Goal: Transaction & Acquisition: Download file/media

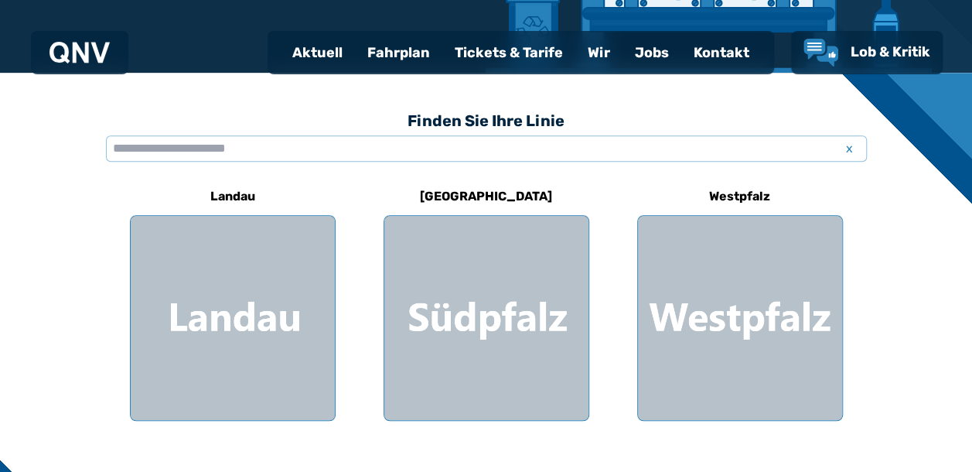
scroll to position [368, 0]
click at [395, 50] on div "Fahrplan" at bounding box center [398, 52] width 87 height 40
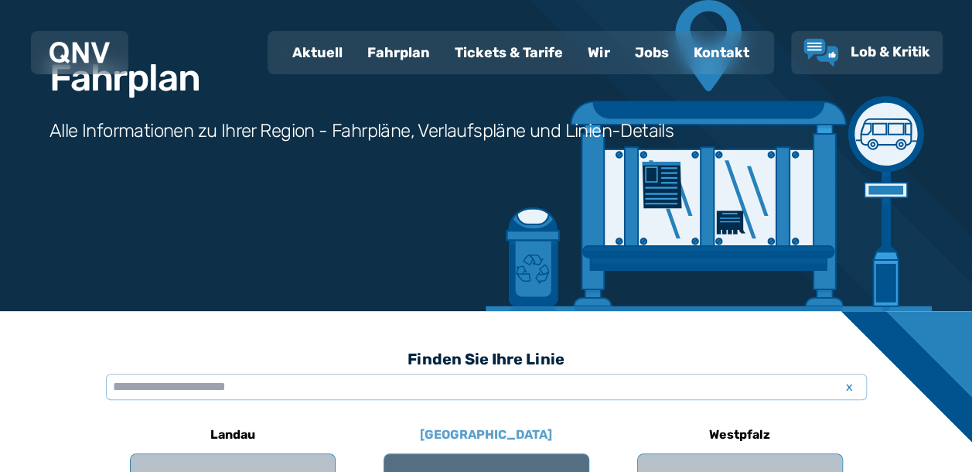
scroll to position [464, 0]
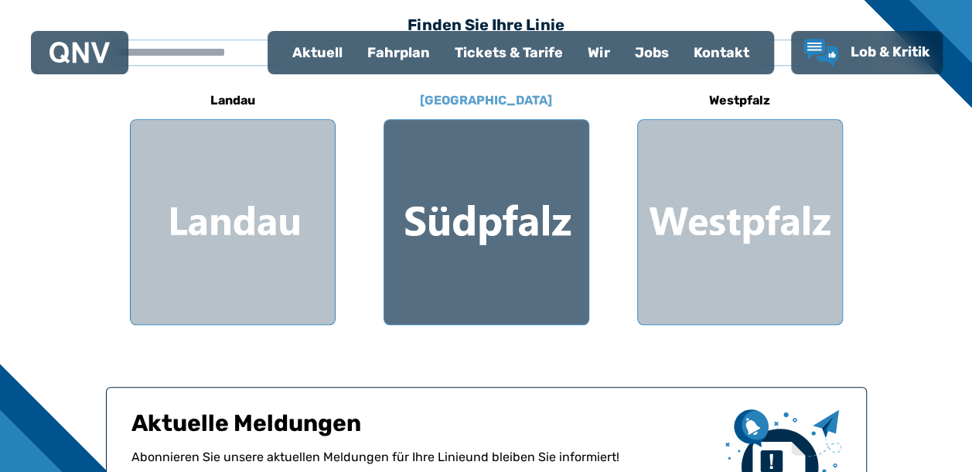
click at [438, 224] on div at bounding box center [486, 222] width 204 height 204
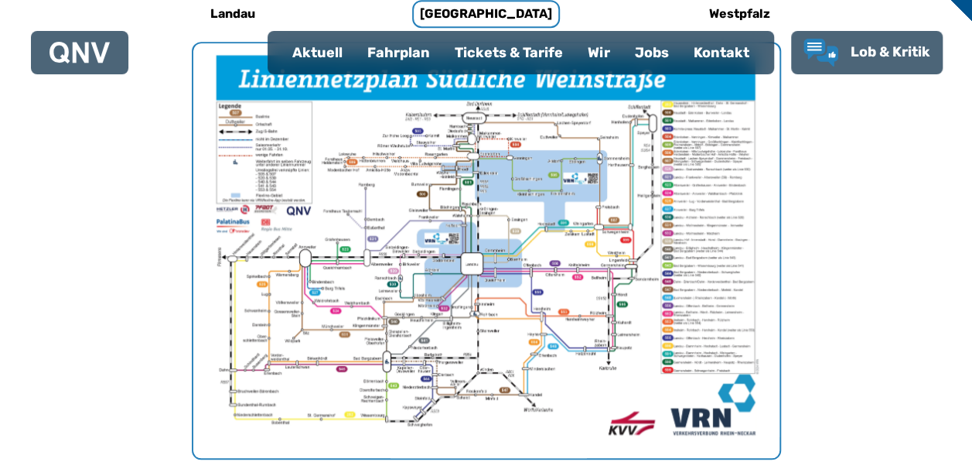
scroll to position [554, 0]
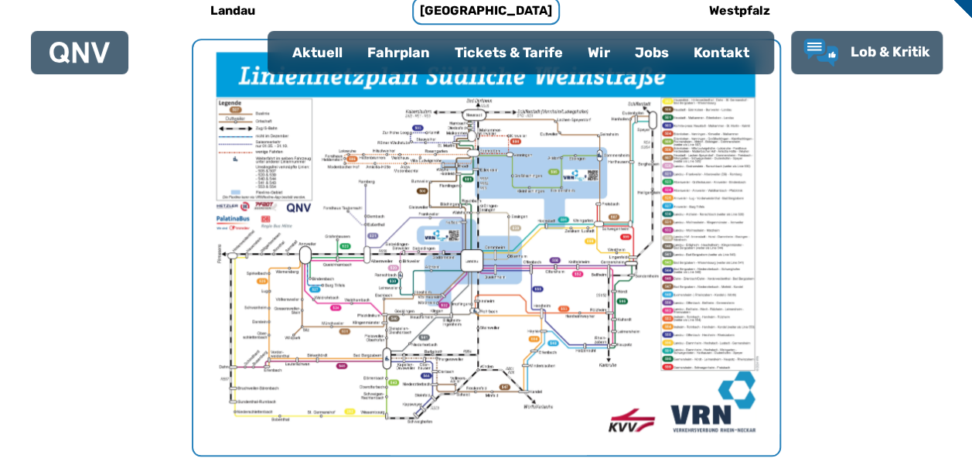
click at [407, 54] on div "Fahrplan" at bounding box center [398, 52] width 87 height 40
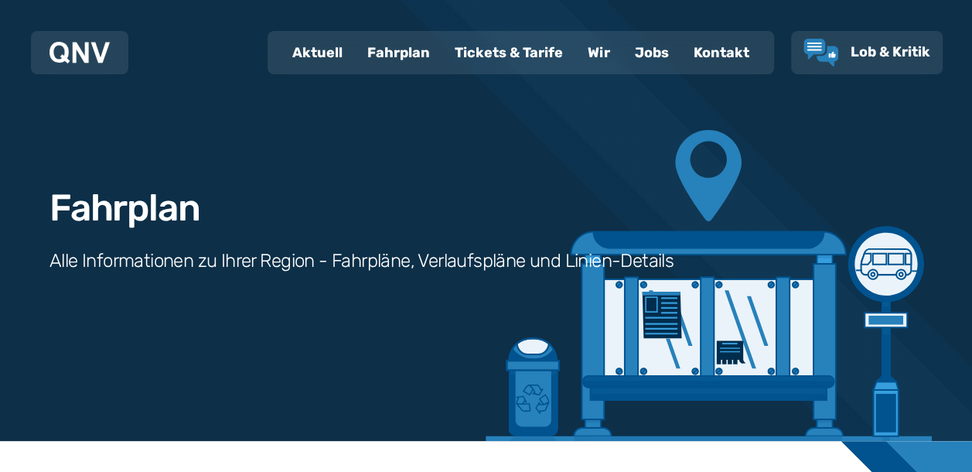
click at [408, 56] on div "Fahrplan" at bounding box center [398, 52] width 87 height 40
click at [398, 48] on div "Fahrplan" at bounding box center [398, 52] width 87 height 40
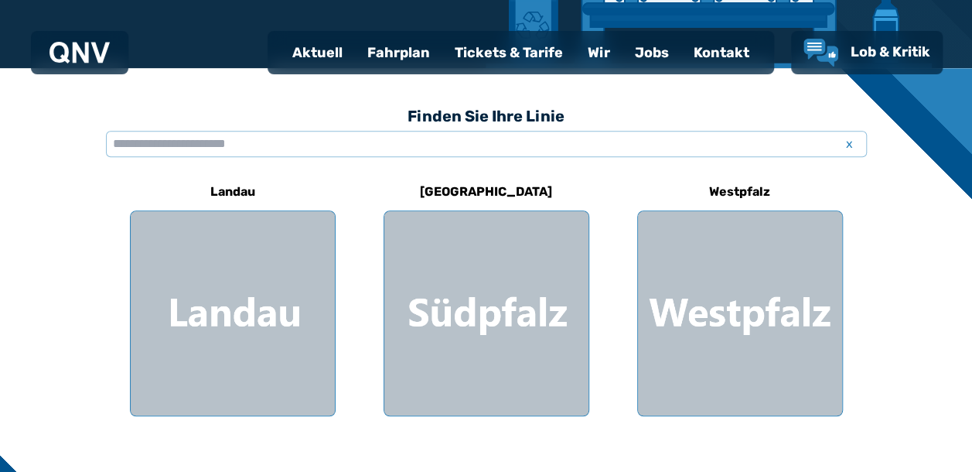
scroll to position [387, 0]
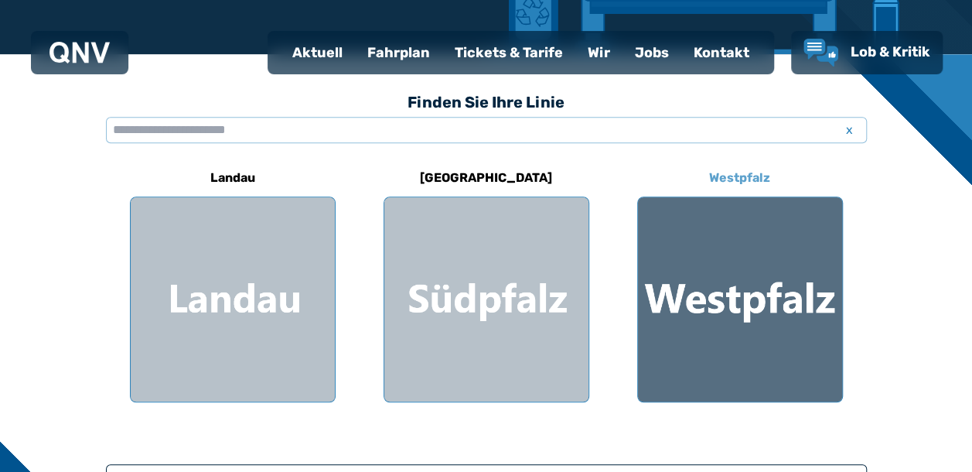
click at [700, 289] on div at bounding box center [740, 299] width 204 height 204
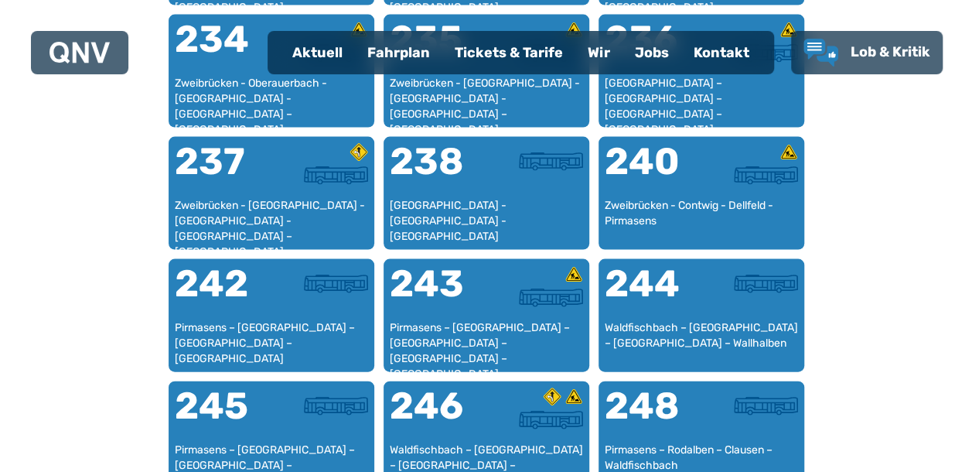
scroll to position [1714, 0]
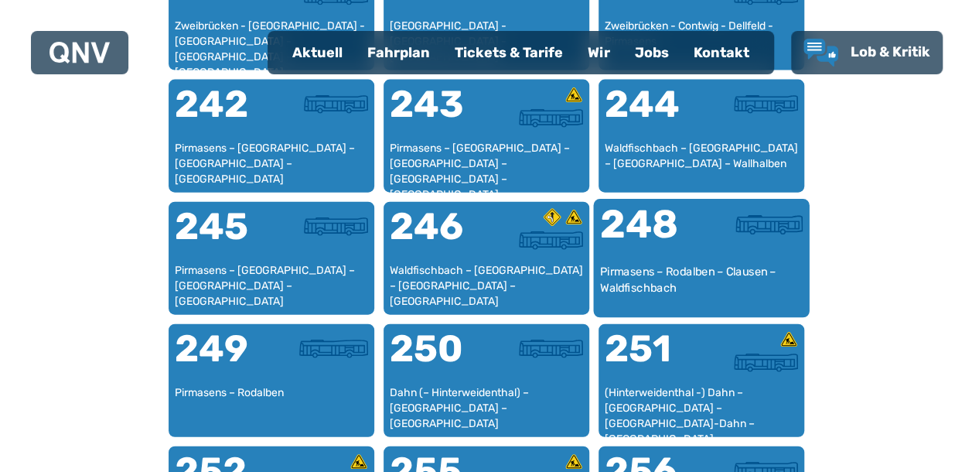
click at [756, 272] on div "Pirmasens – Rodalben – Clausen – Waldfischbach" at bounding box center [701, 287] width 203 height 47
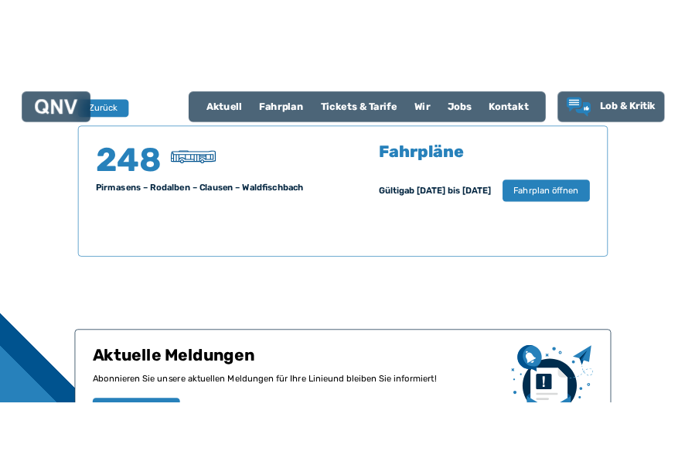
scroll to position [1020, 0]
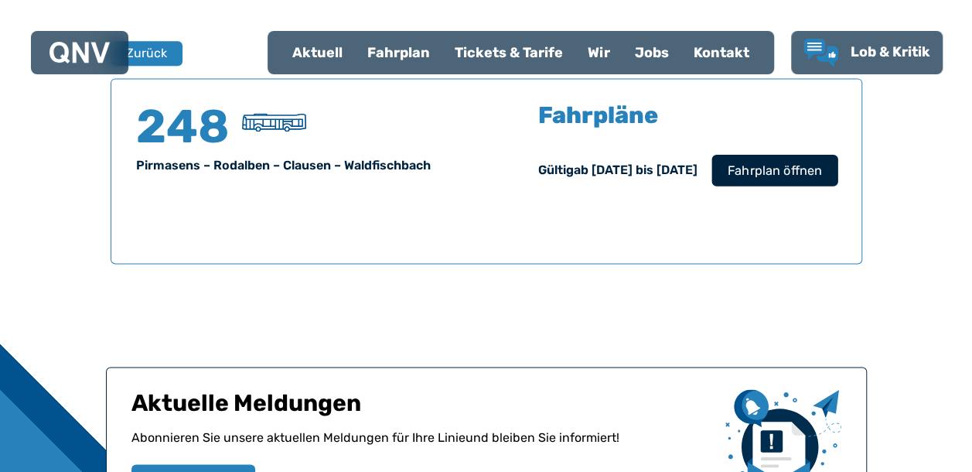
click at [760, 175] on span "Fahrplan öffnen" at bounding box center [774, 170] width 94 height 19
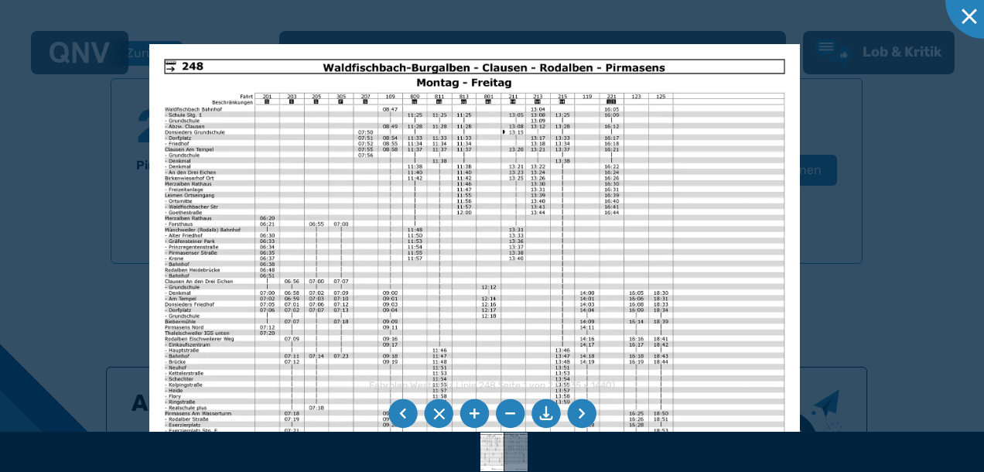
click at [545, 418] on li at bounding box center [545, 413] width 29 height 29
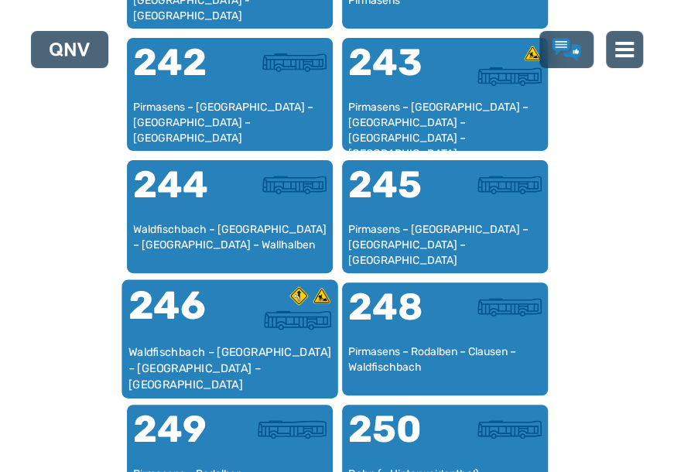
scroll to position [2148, 0]
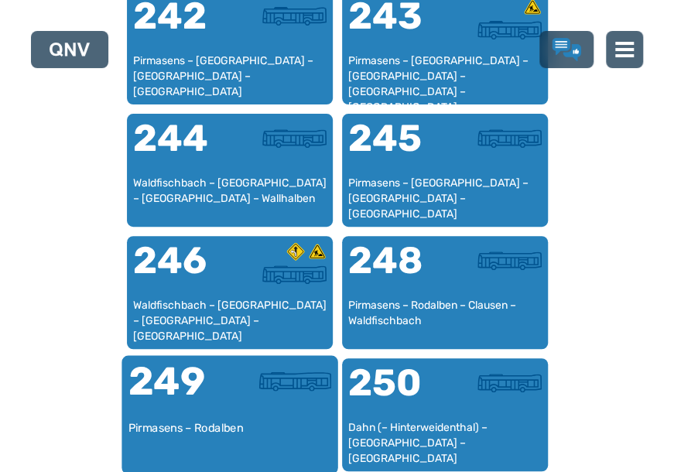
click at [265, 410] on div at bounding box center [280, 391] width 101 height 58
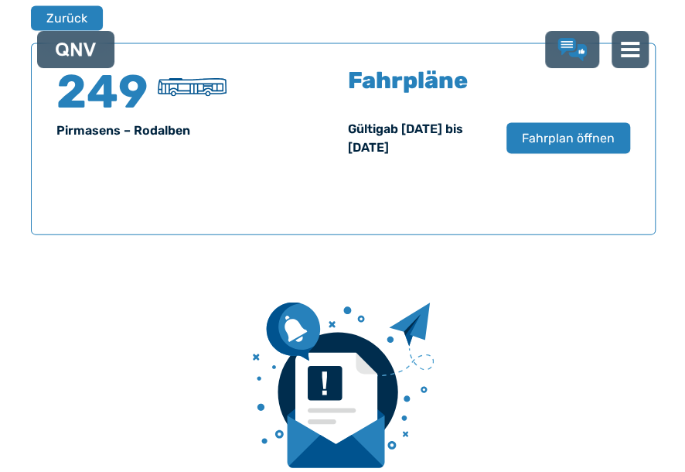
scroll to position [1034, 0]
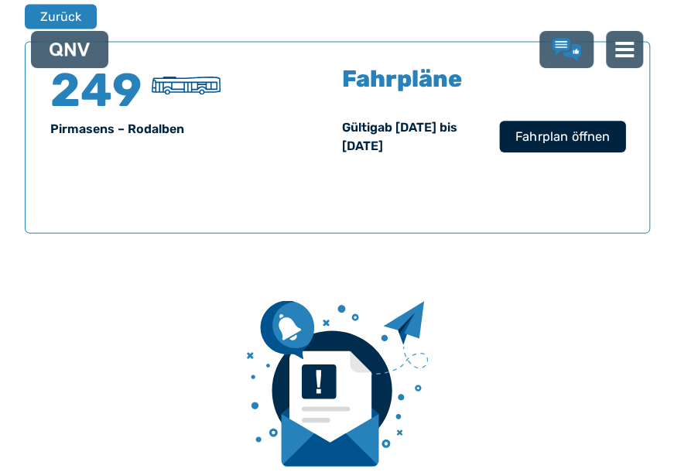
click at [538, 142] on span "Fahrplan öffnen" at bounding box center [561, 137] width 94 height 19
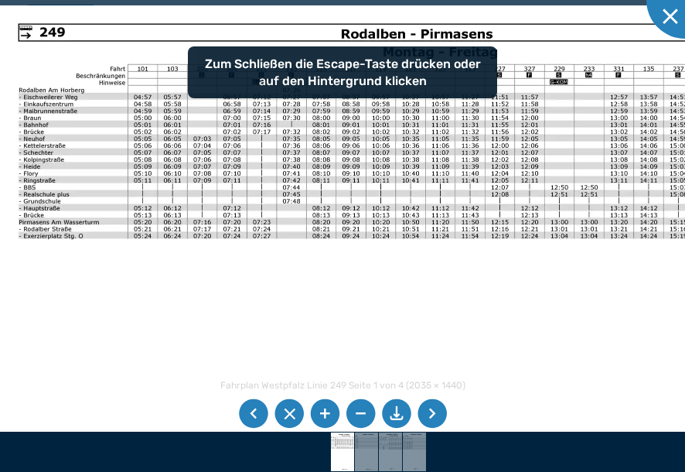
click at [395, 412] on li at bounding box center [396, 413] width 29 height 29
